Goal: Transaction & Acquisition: Purchase product/service

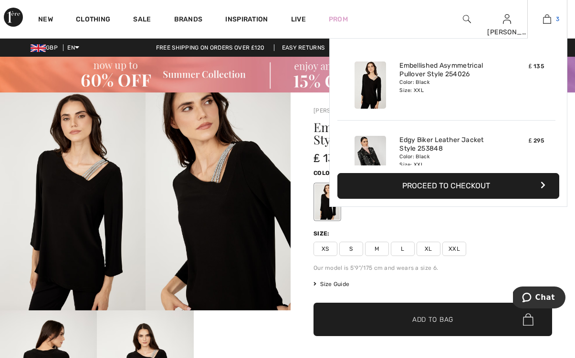
click at [548, 19] on img at bounding box center [547, 18] width 8 height 11
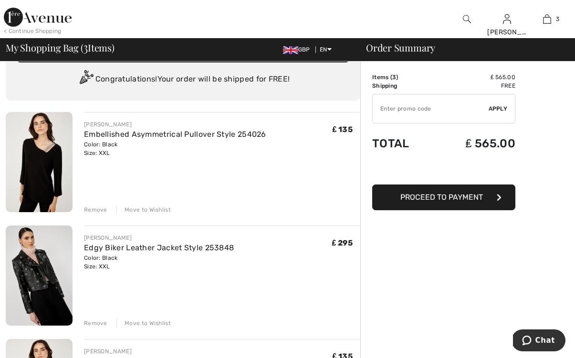
scroll to position [26, 0]
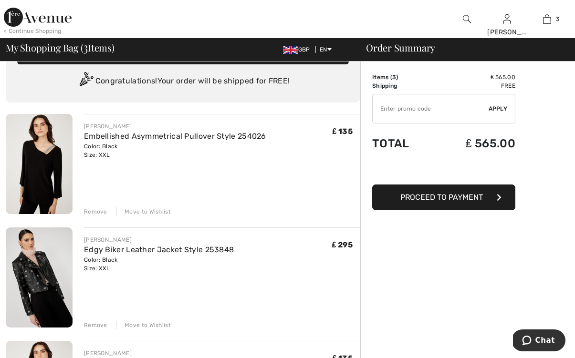
click at [194, 161] on div "FRANK LYMAN Embellished Asymmetrical Pullover Style 254026 Color: Black Size: X…" at bounding box center [222, 165] width 276 height 102
click at [188, 139] on link "Embellished Asymmetrical Pullover Style 254026" at bounding box center [175, 136] width 182 height 9
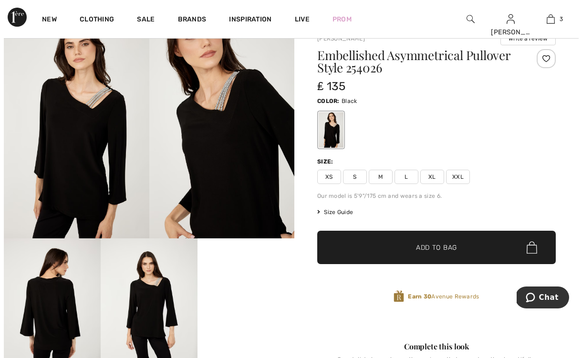
scroll to position [87, 0]
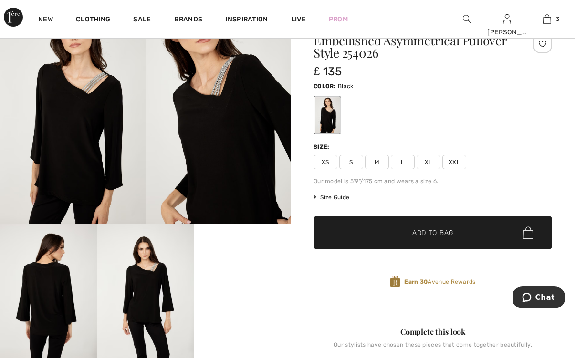
click at [327, 198] on span "Size Guide" at bounding box center [331, 197] width 36 height 9
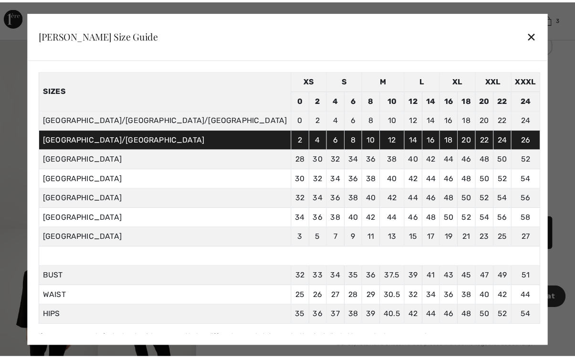
scroll to position [33, 6]
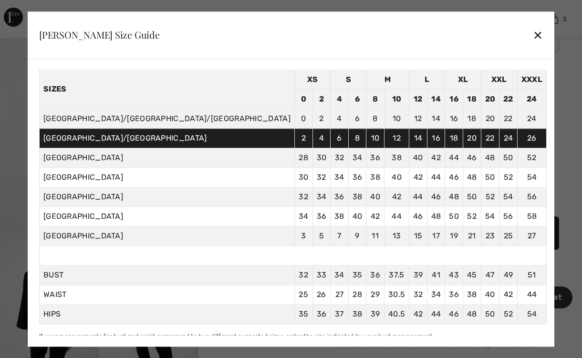
click at [533, 39] on div "✕" at bounding box center [538, 35] width 10 height 20
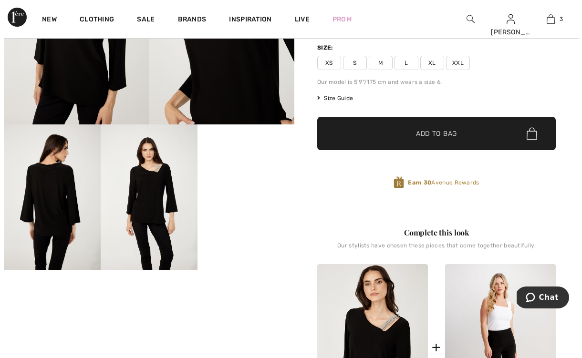
scroll to position [186, 0]
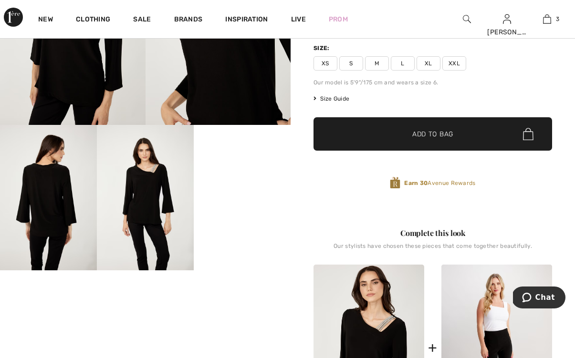
click at [335, 98] on span "Size Guide" at bounding box center [331, 98] width 36 height 9
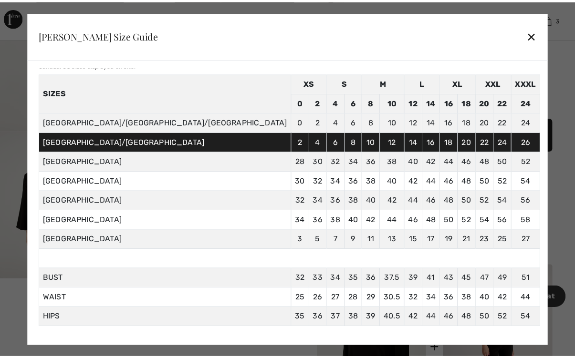
scroll to position [29, 0]
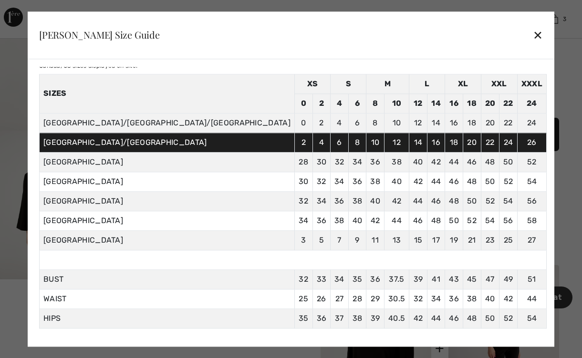
click at [533, 37] on div "✕" at bounding box center [538, 35] width 10 height 20
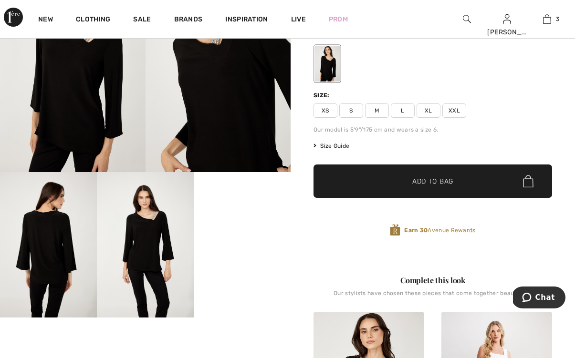
scroll to position [126, 0]
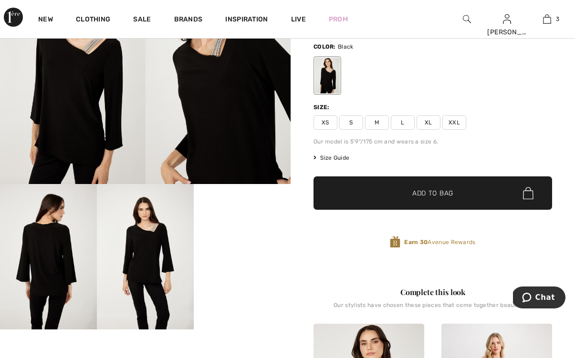
click at [458, 123] on span "XXL" at bounding box center [454, 122] width 24 height 14
click at [443, 197] on span "Add to Bag" at bounding box center [432, 193] width 41 height 10
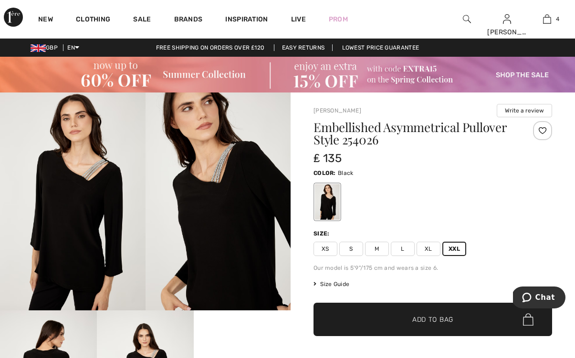
scroll to position [0, 0]
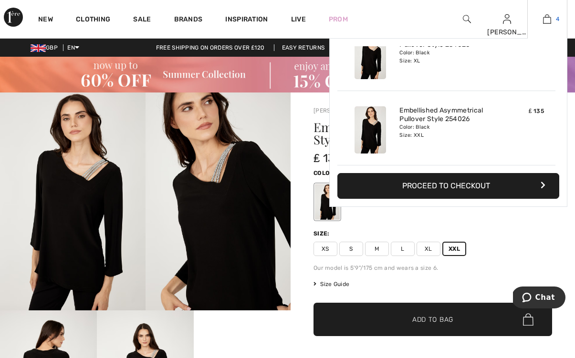
click at [550, 16] on img at bounding box center [547, 18] width 8 height 11
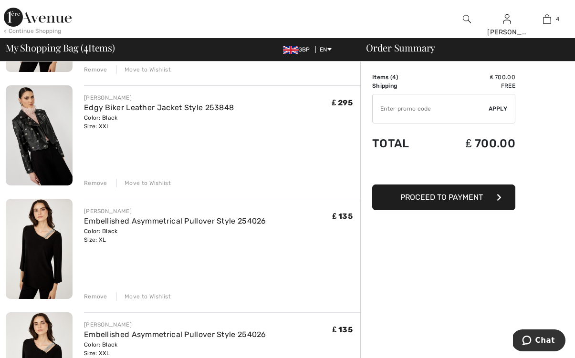
scroll to position [178, 0]
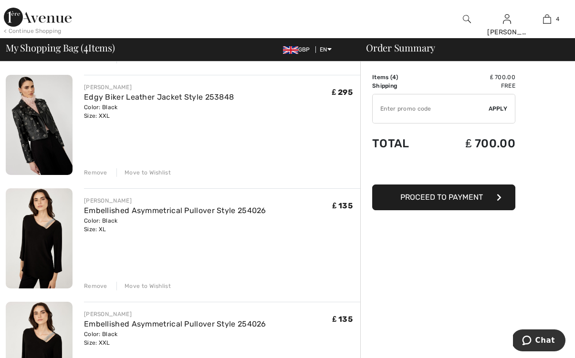
click at [95, 286] on div "Remove" at bounding box center [95, 286] width 23 height 9
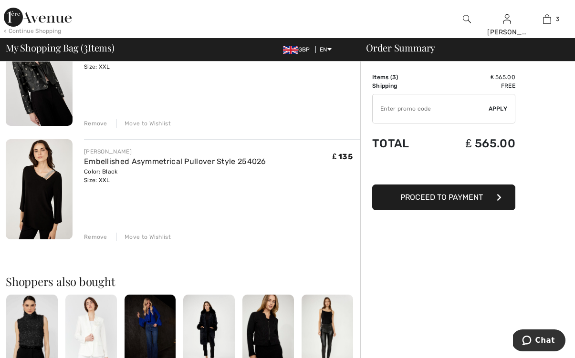
scroll to position [230, 0]
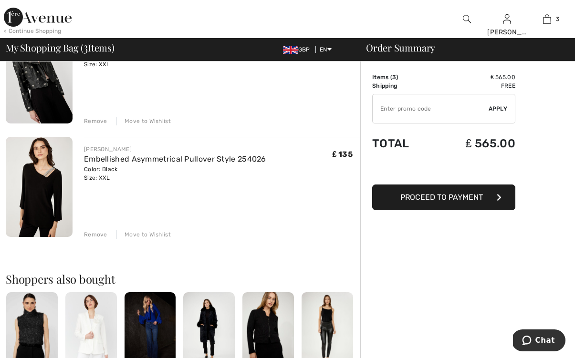
click at [92, 234] on div "Remove" at bounding box center [95, 234] width 23 height 9
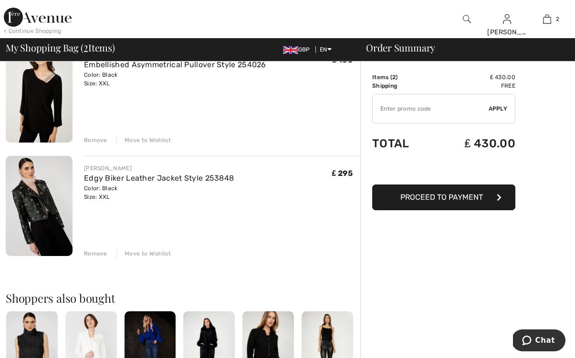
scroll to position [99, 0]
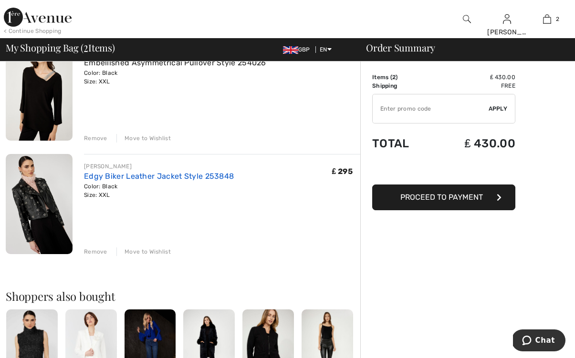
click at [134, 177] on link "Edgy Biker Leather Jacket Style 253848" at bounding box center [159, 176] width 150 height 9
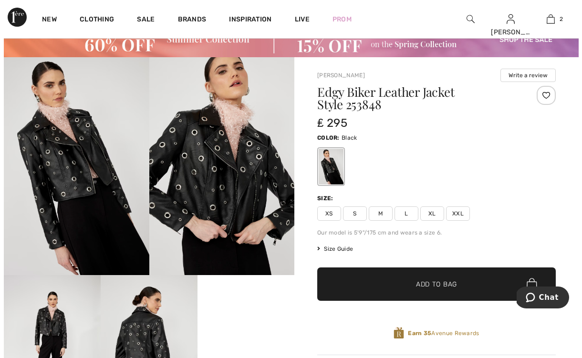
scroll to position [38, 0]
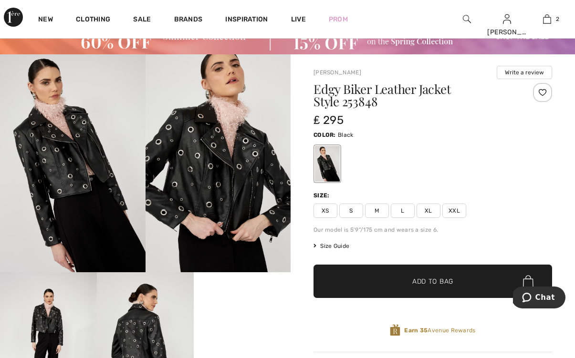
click at [337, 246] on span "Size Guide" at bounding box center [331, 246] width 36 height 9
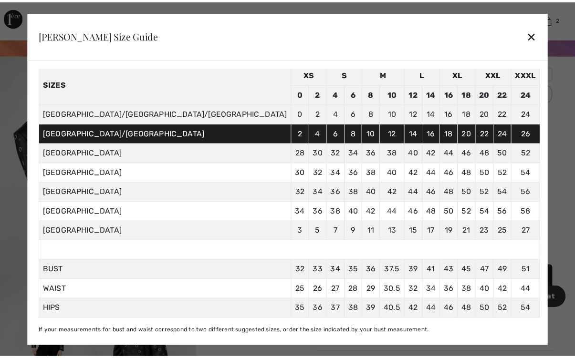
scroll to position [54, 6]
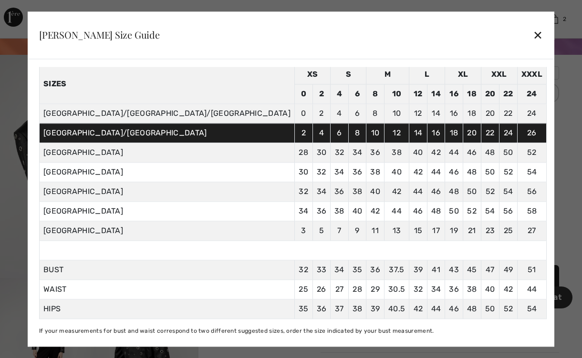
click at [533, 37] on div "✕" at bounding box center [538, 35] width 10 height 20
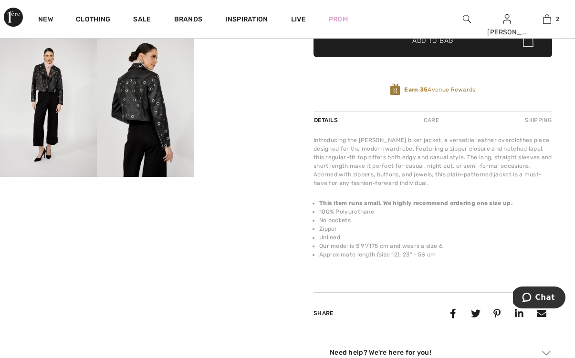
scroll to position [280, 0]
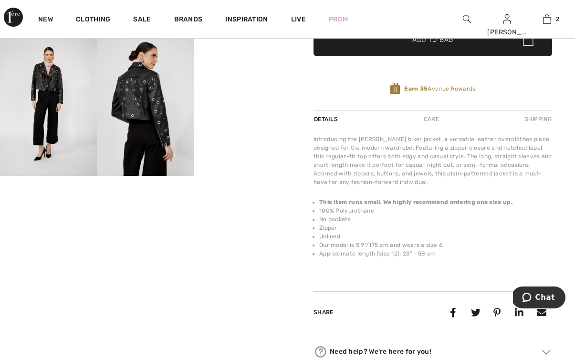
click at [252, 79] on video "Your browser does not support the video tag." at bounding box center [242, 55] width 97 height 49
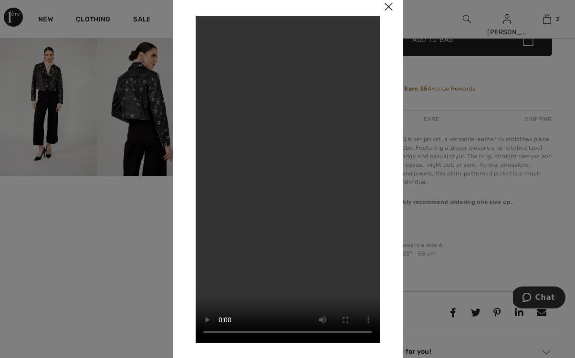
click at [388, 6] on img at bounding box center [388, 7] width 29 height 30
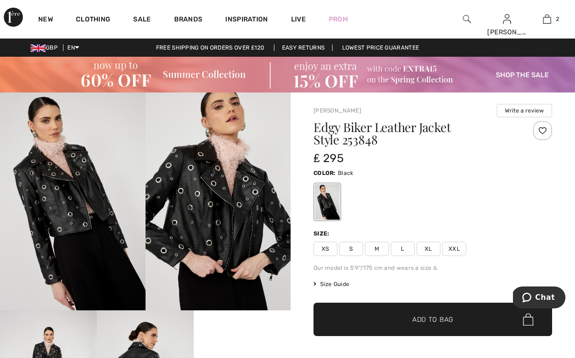
scroll to position [0, 0]
click at [448, 250] on span "XXL" at bounding box center [454, 249] width 24 height 14
click at [460, 204] on div at bounding box center [432, 202] width 239 height 40
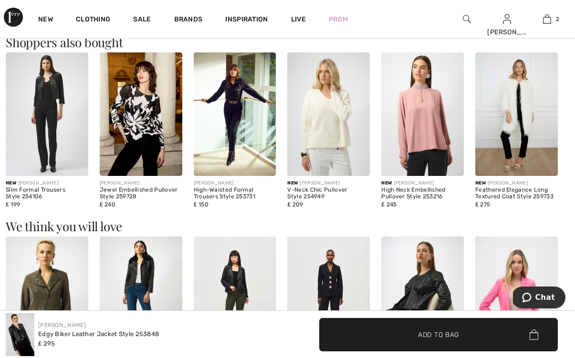
scroll to position [597, 0]
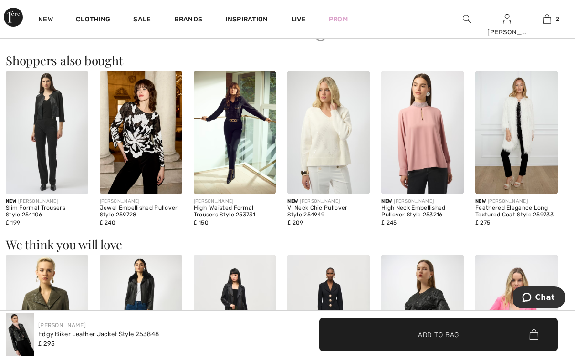
click at [53, 116] on img at bounding box center [47, 133] width 83 height 124
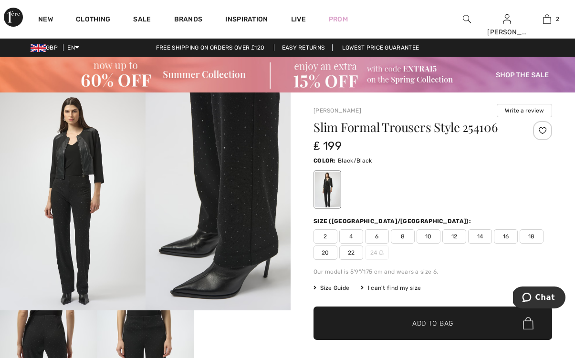
click at [240, 171] on img at bounding box center [219, 202] width 146 height 218
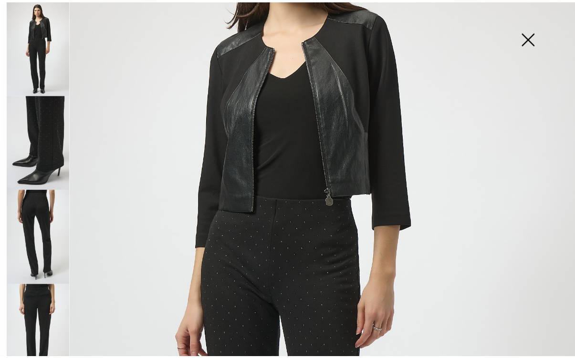
scroll to position [134, 0]
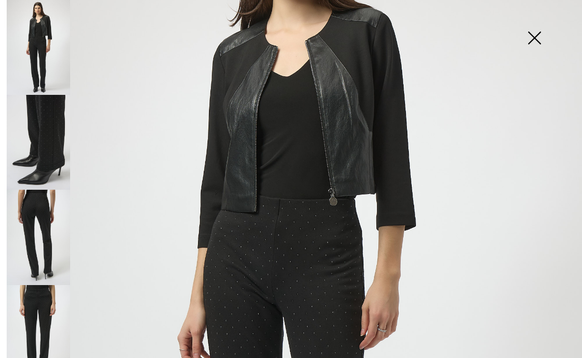
click at [324, 141] on img at bounding box center [291, 302] width 582 height 872
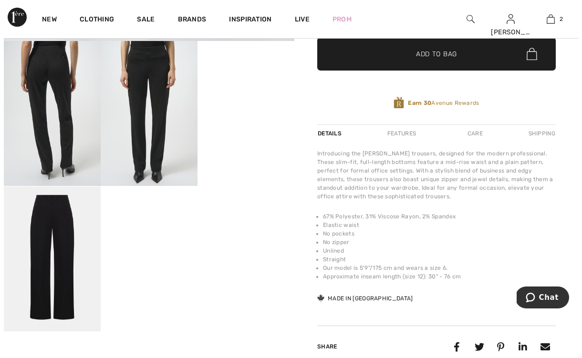
scroll to position [267, 0]
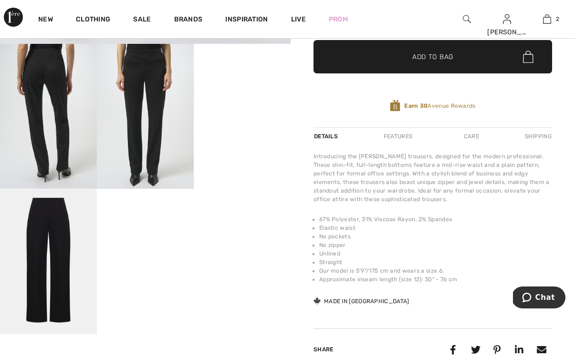
click at [66, 230] on img at bounding box center [48, 262] width 97 height 146
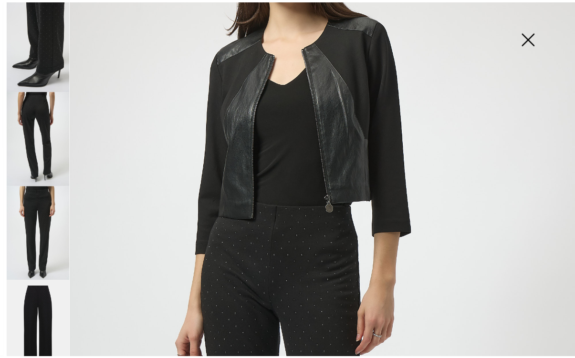
scroll to position [126, 0]
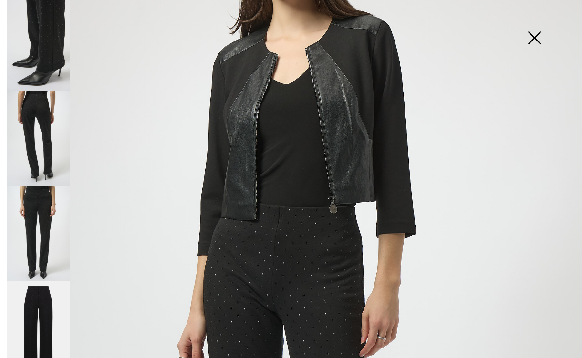
click at [309, 263] on img at bounding box center [291, 310] width 582 height 872
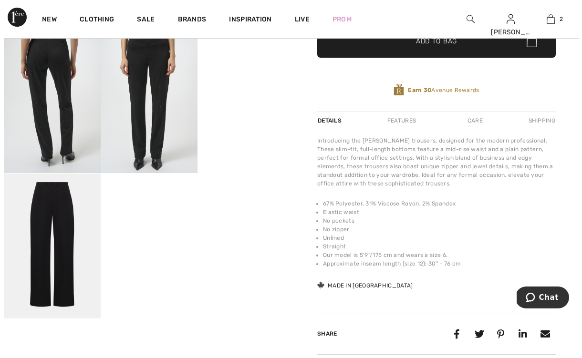
scroll to position [284, 0]
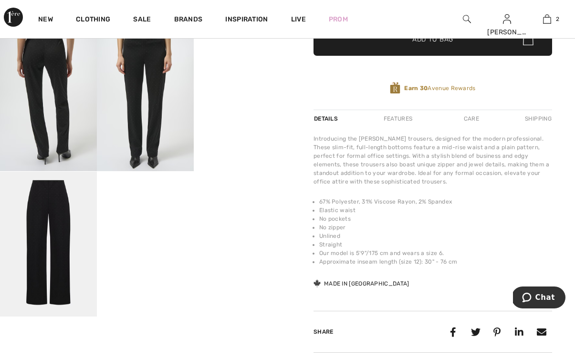
click at [150, 137] on img at bounding box center [145, 98] width 97 height 145
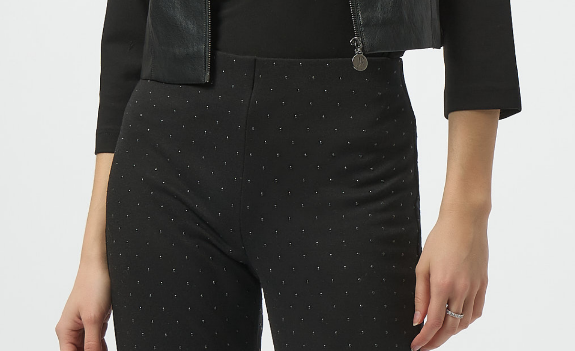
scroll to position [127, 0]
click at [185, 92] on img at bounding box center [287, 304] width 575 height 862
